Goal: Unclear

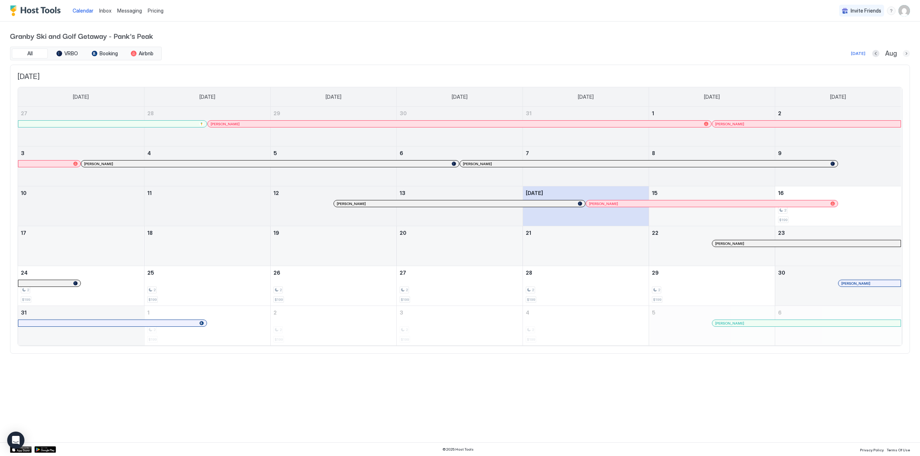
click at [907, 54] on button "Next month" at bounding box center [906, 53] width 7 height 7
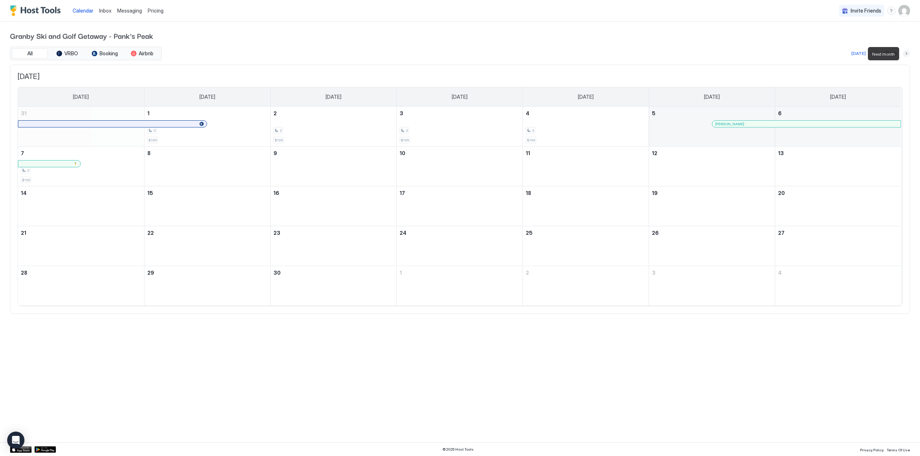
click at [907, 54] on button "Next month" at bounding box center [906, 53] width 7 height 7
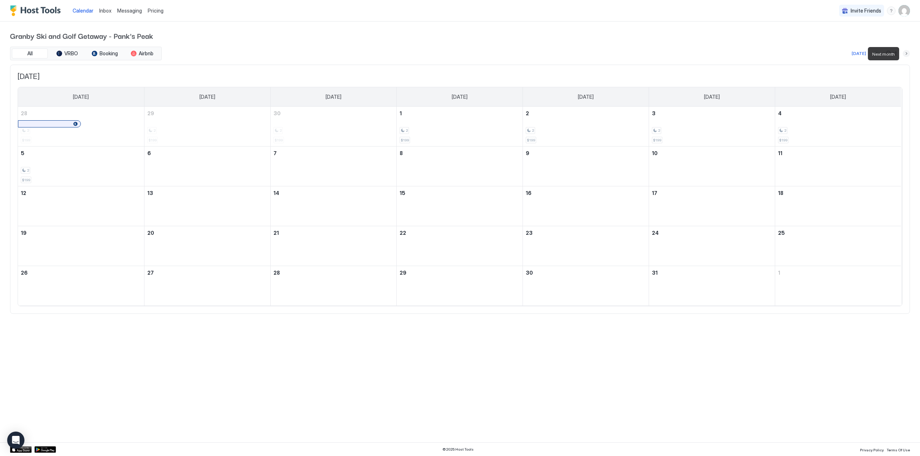
click at [907, 54] on button "Next month" at bounding box center [906, 53] width 7 height 7
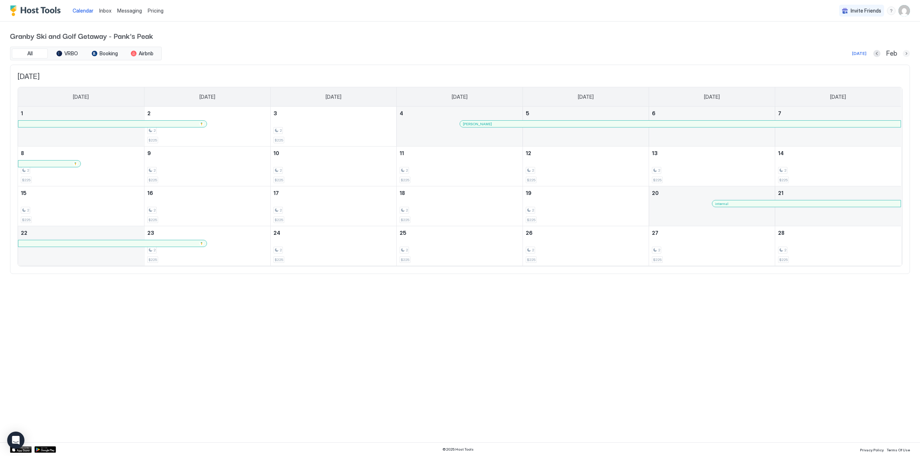
click at [904, 55] on button "Next month" at bounding box center [906, 53] width 7 height 7
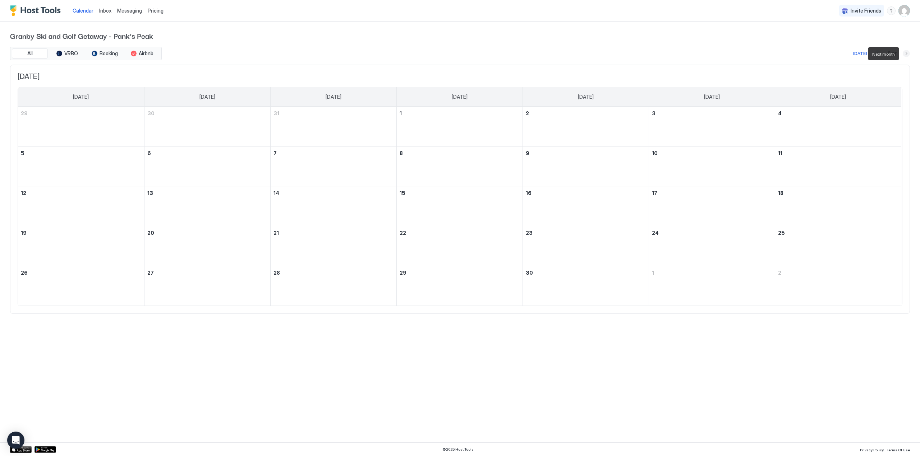
click at [904, 55] on button "Next month" at bounding box center [906, 53] width 7 height 7
click at [906, 53] on button "Next month" at bounding box center [906, 53] width 7 height 7
click at [906, 52] on button "Next month" at bounding box center [906, 53] width 7 height 7
